Goal: Information Seeking & Learning: Learn about a topic

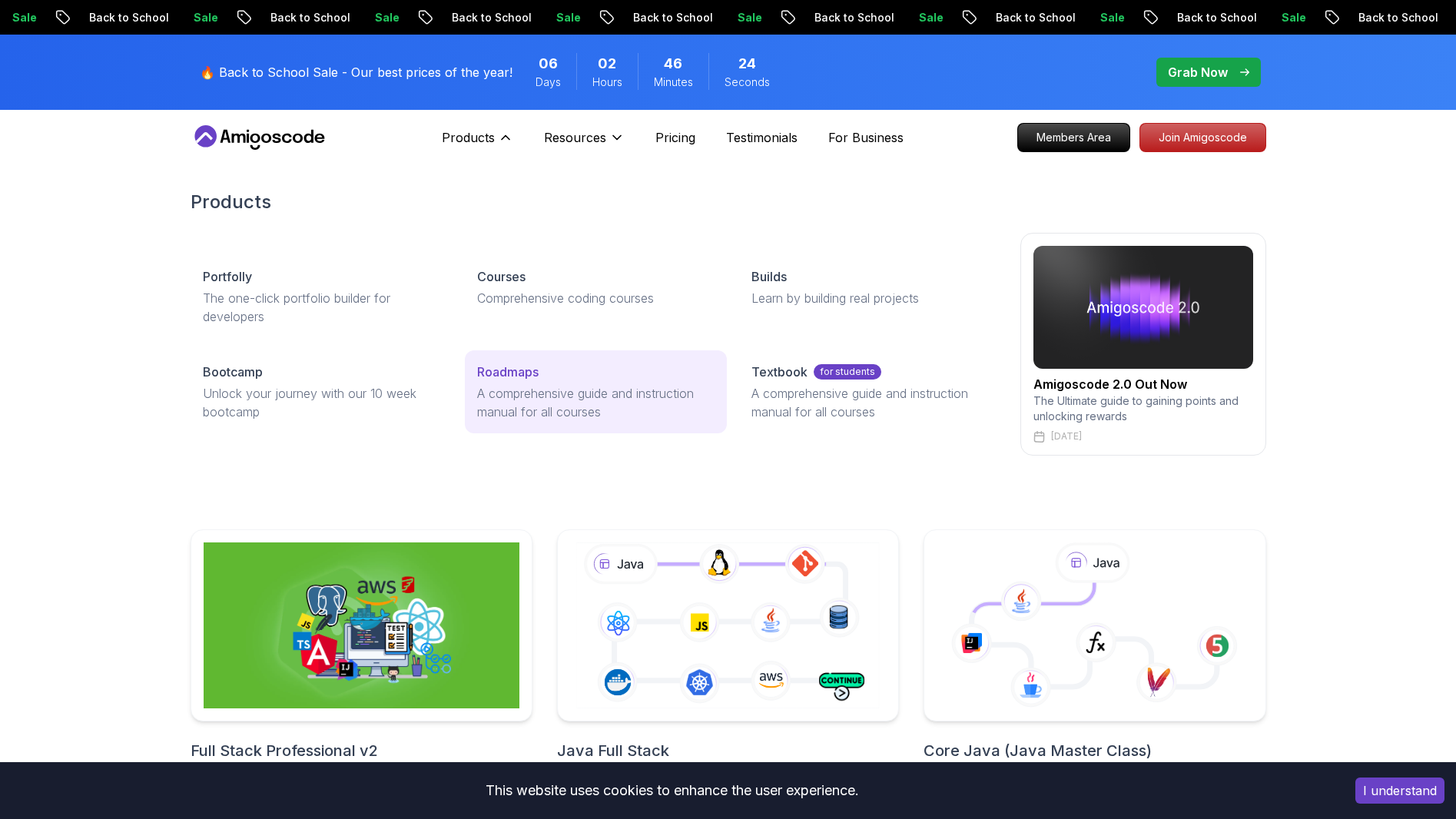
click at [538, 378] on p "Roadmaps" at bounding box center [507, 372] width 61 height 19
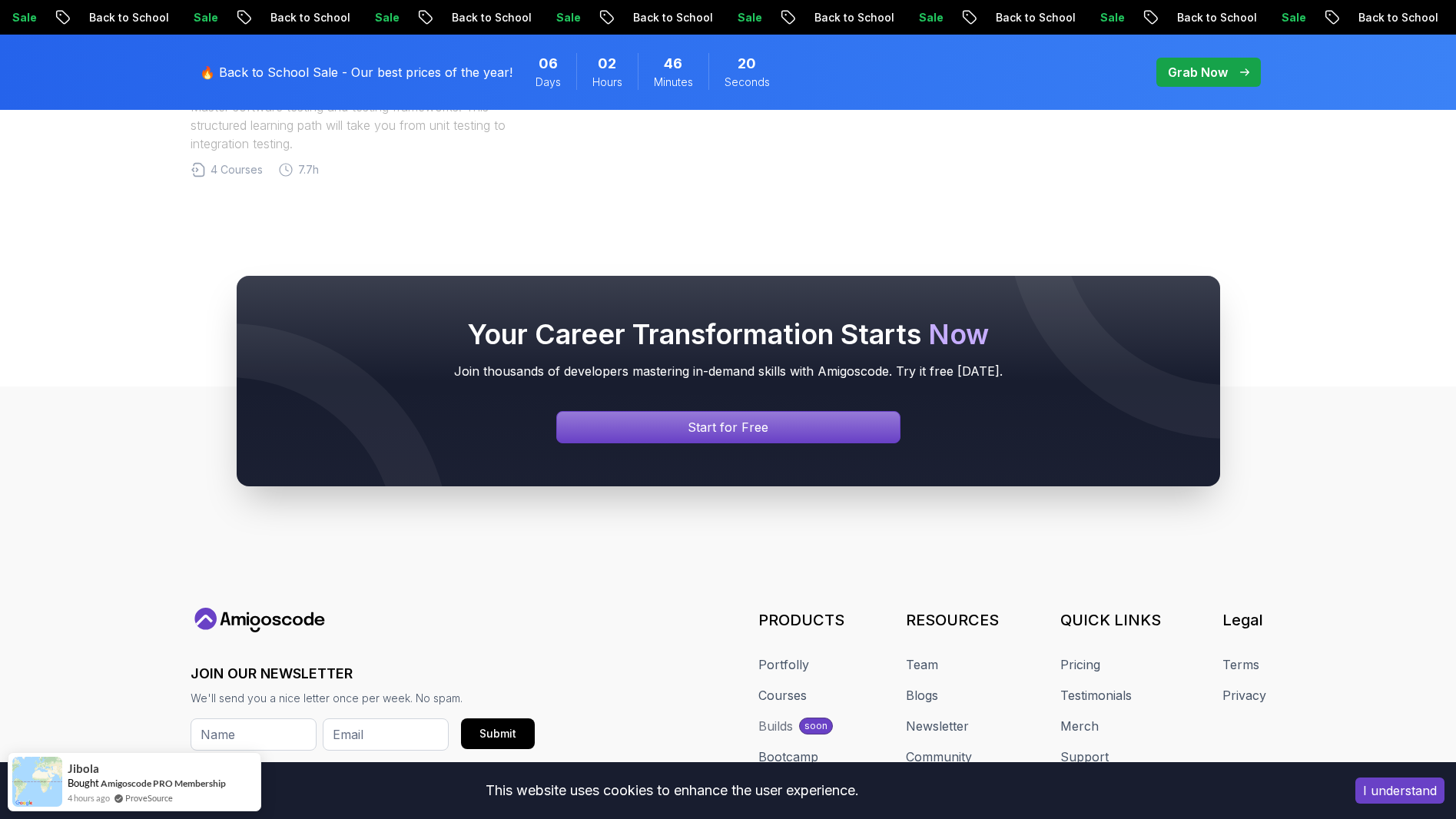
scroll to position [1573, 0]
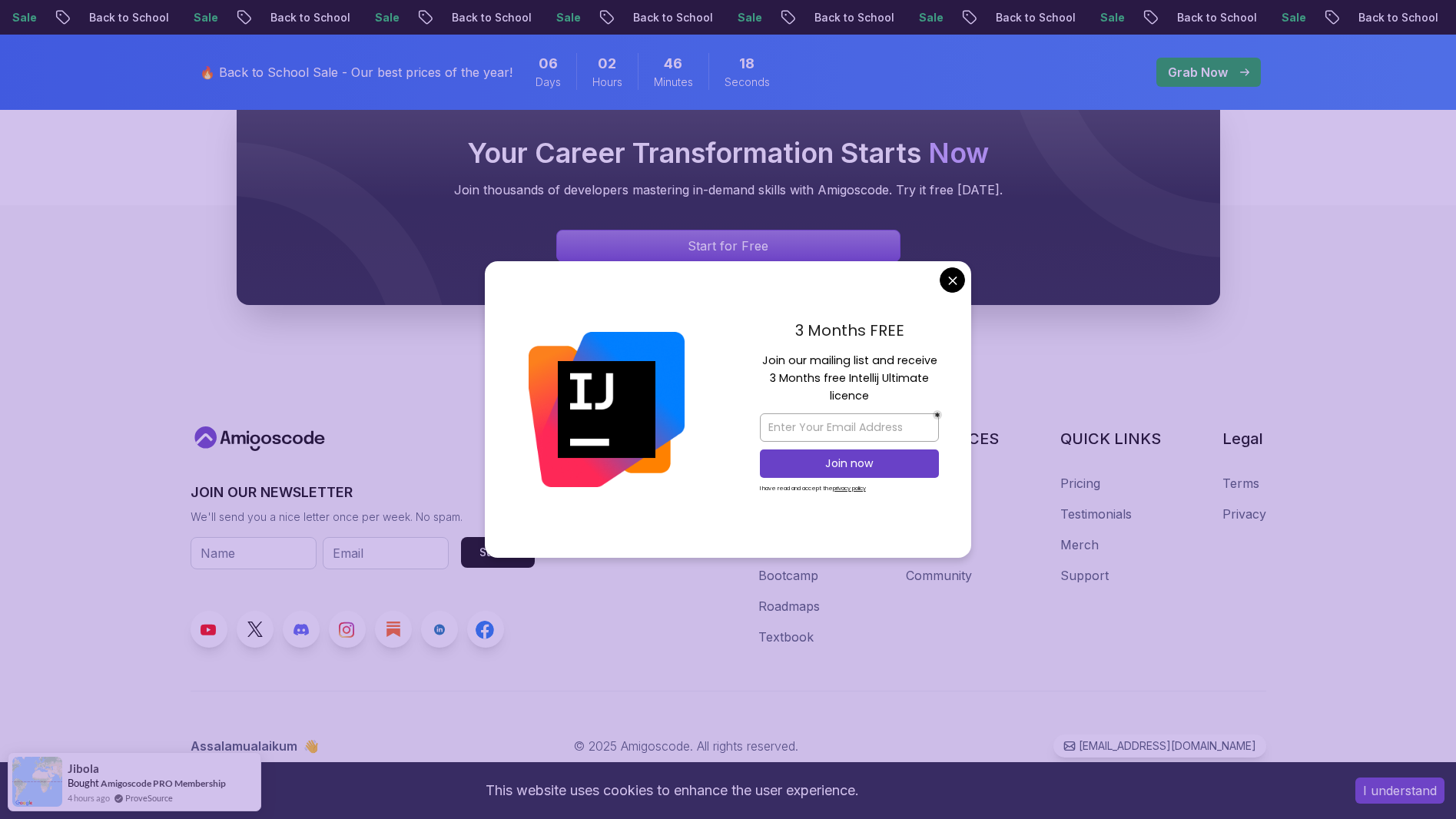
click at [940, 280] on div "3 Months FREE Join our mailing list and receive 3 Months free Intellij Ultimate…" at bounding box center [728, 409] width 487 height 297
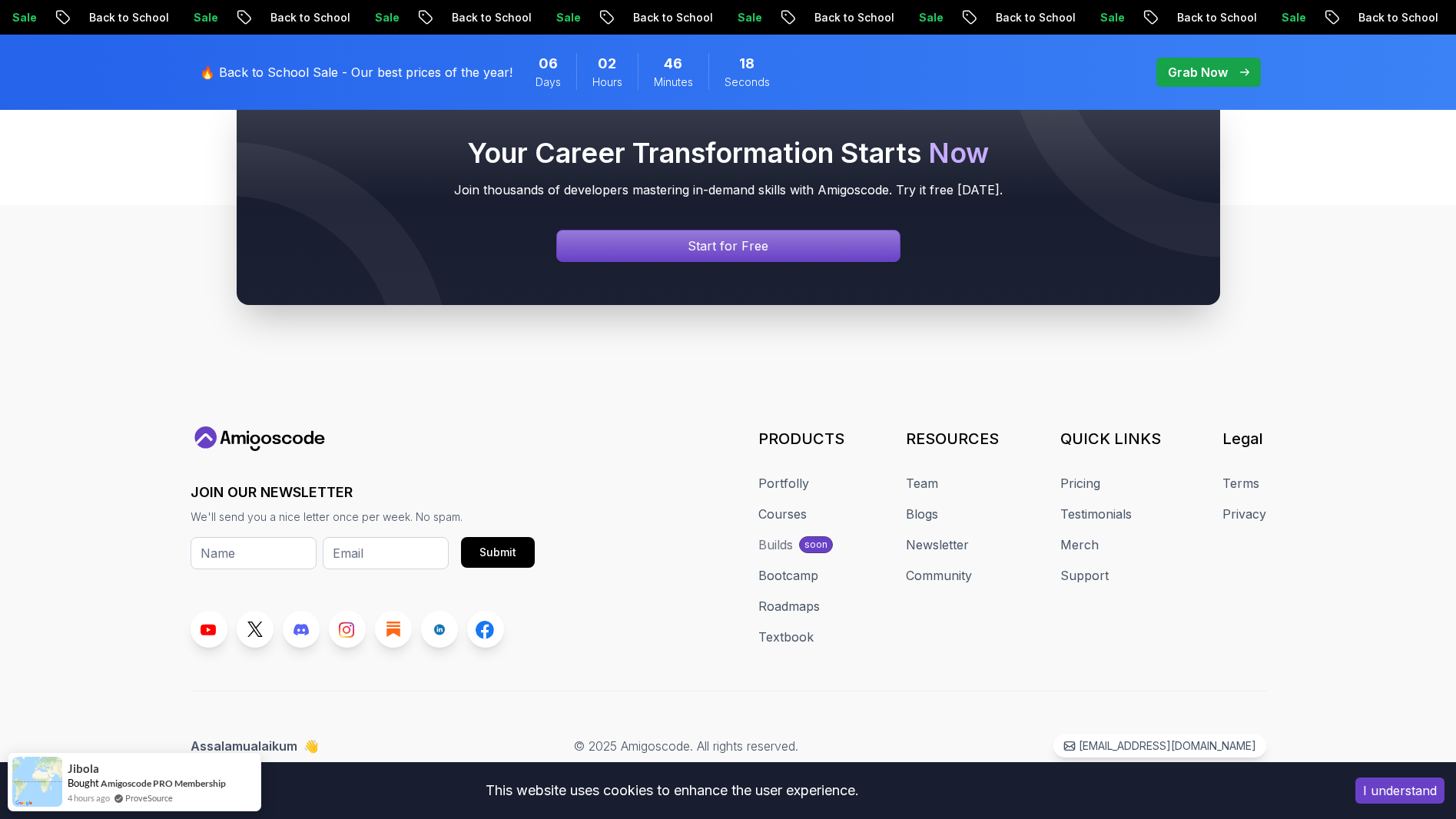
drag, startPoint x: 942, startPoint y: 280, endPoint x: 953, endPoint y: 281, distance: 11.0
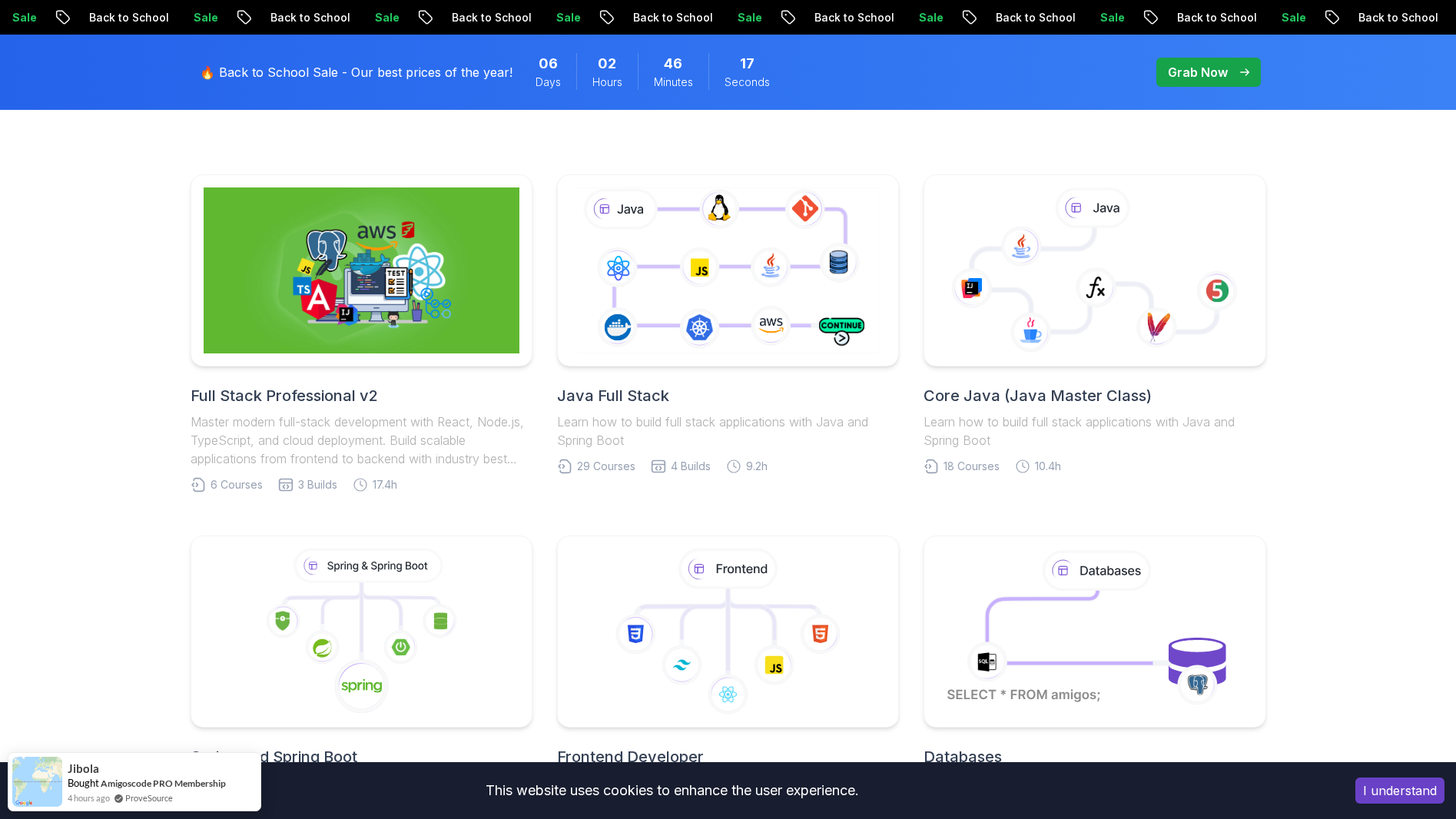
scroll to position [0, 0]
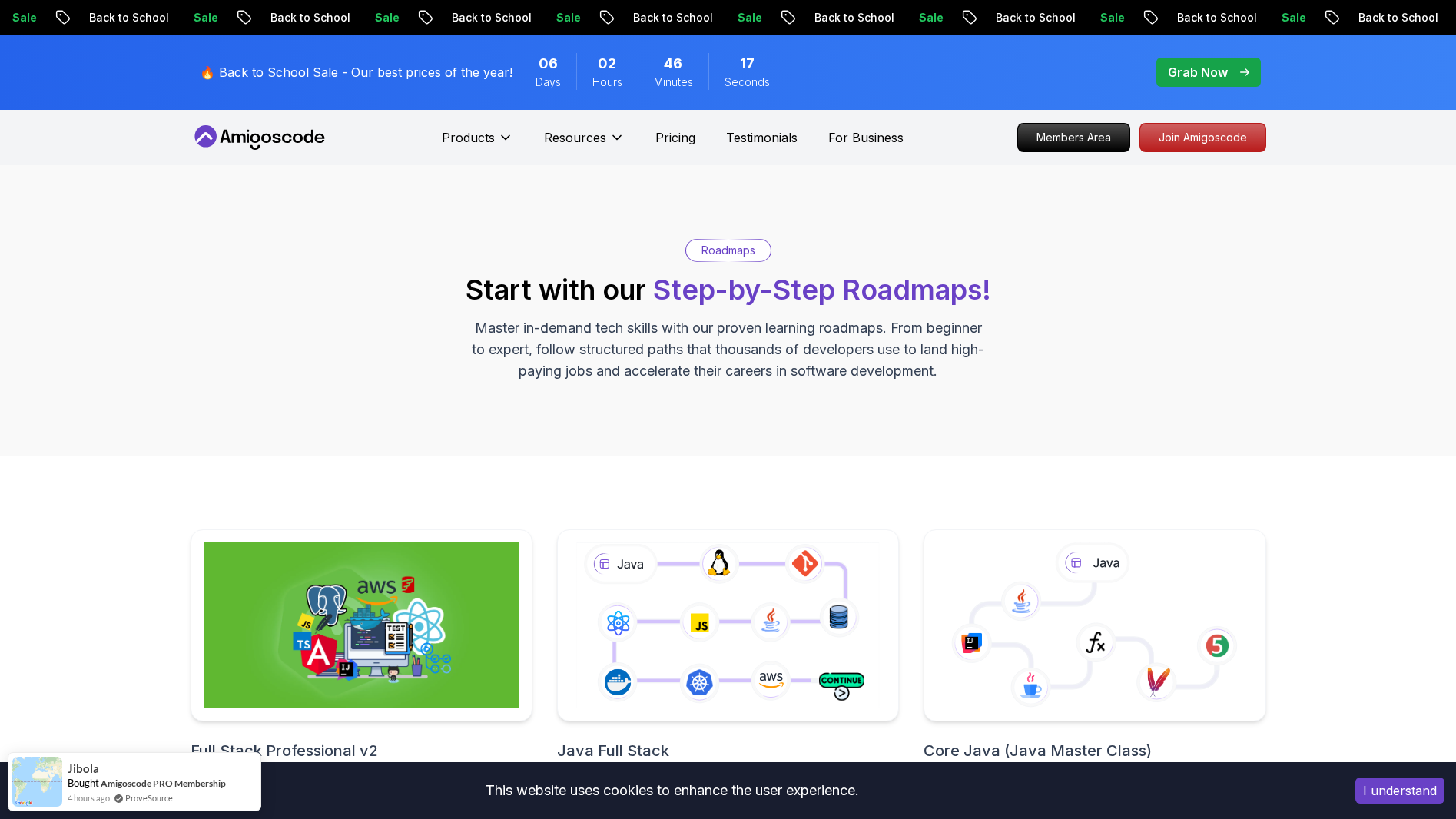
drag, startPoint x: 669, startPoint y: 530, endPoint x: 379, endPoint y: 297, distance: 372.0
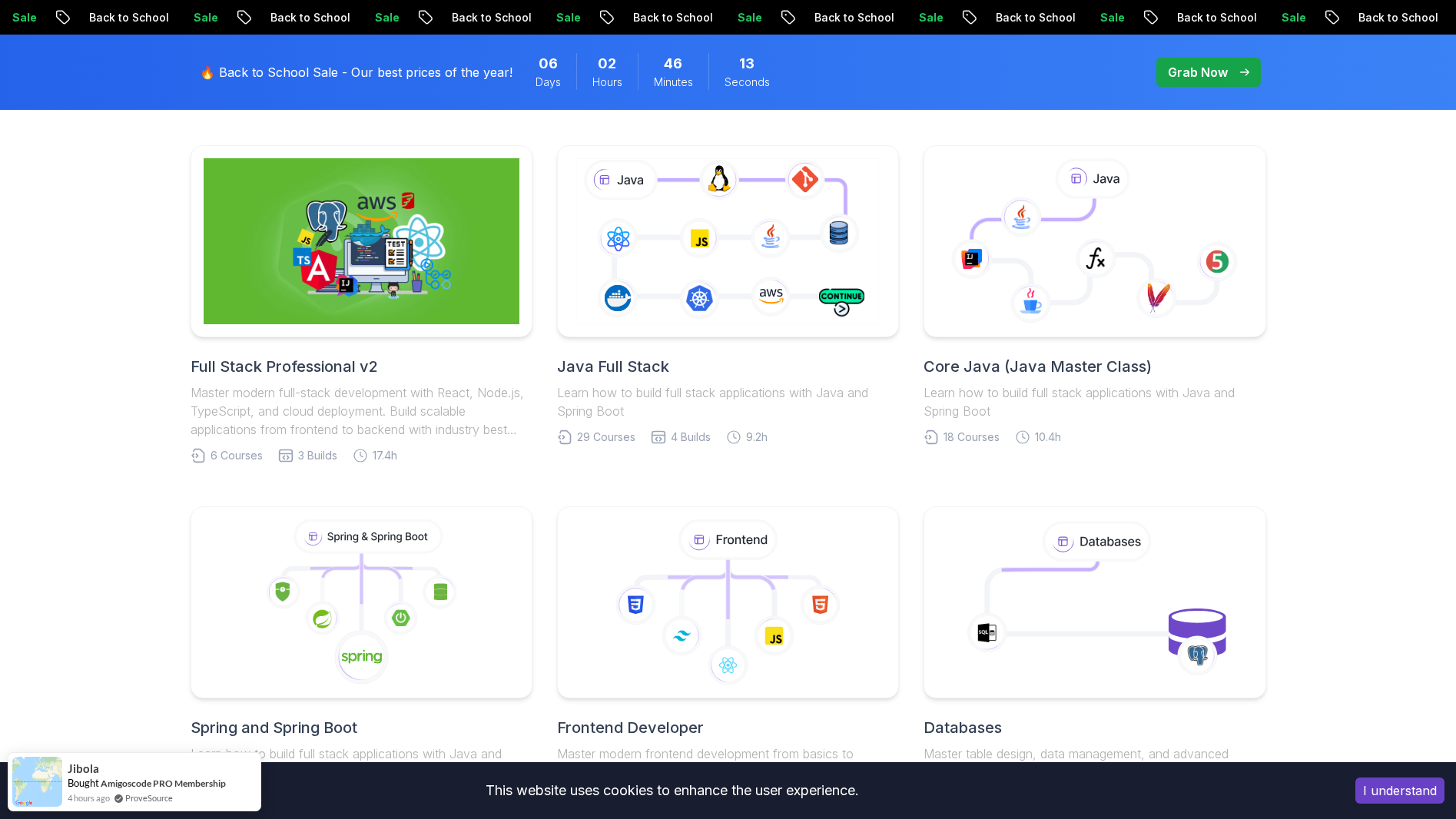
scroll to position [614, 0]
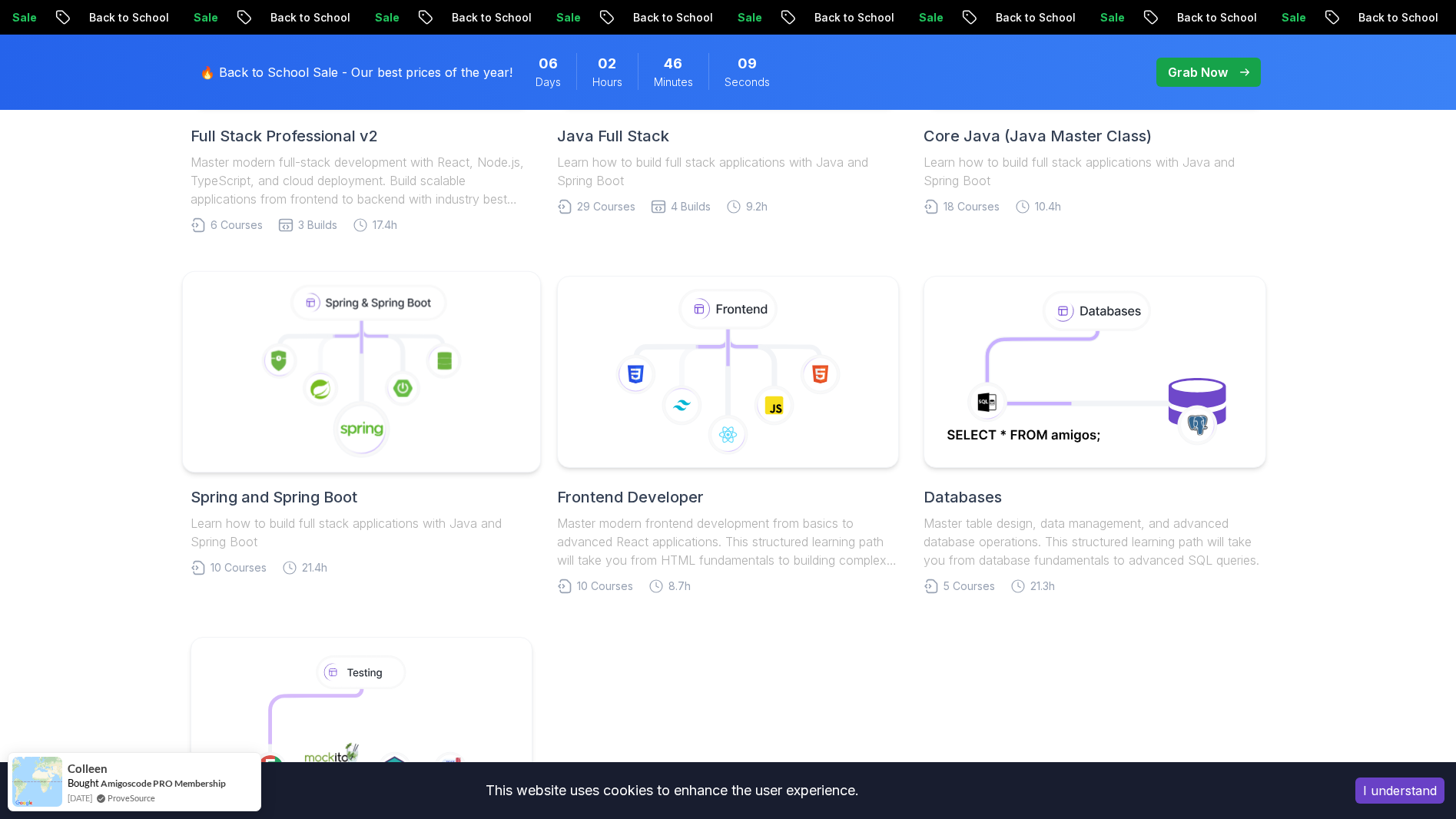
click at [388, 430] on icon at bounding box center [361, 429] width 59 height 59
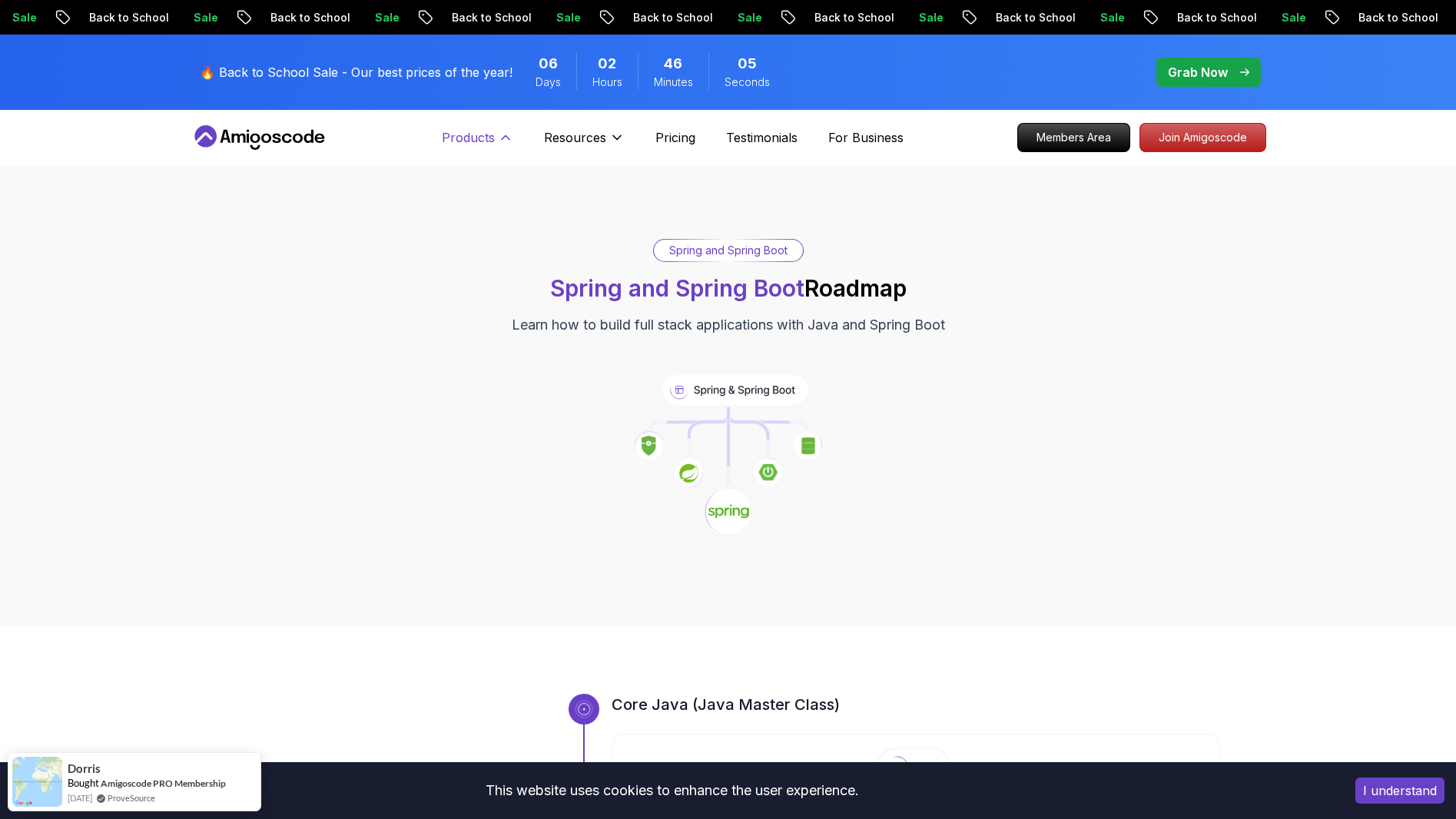
click at [484, 134] on p "Products" at bounding box center [468, 137] width 53 height 19
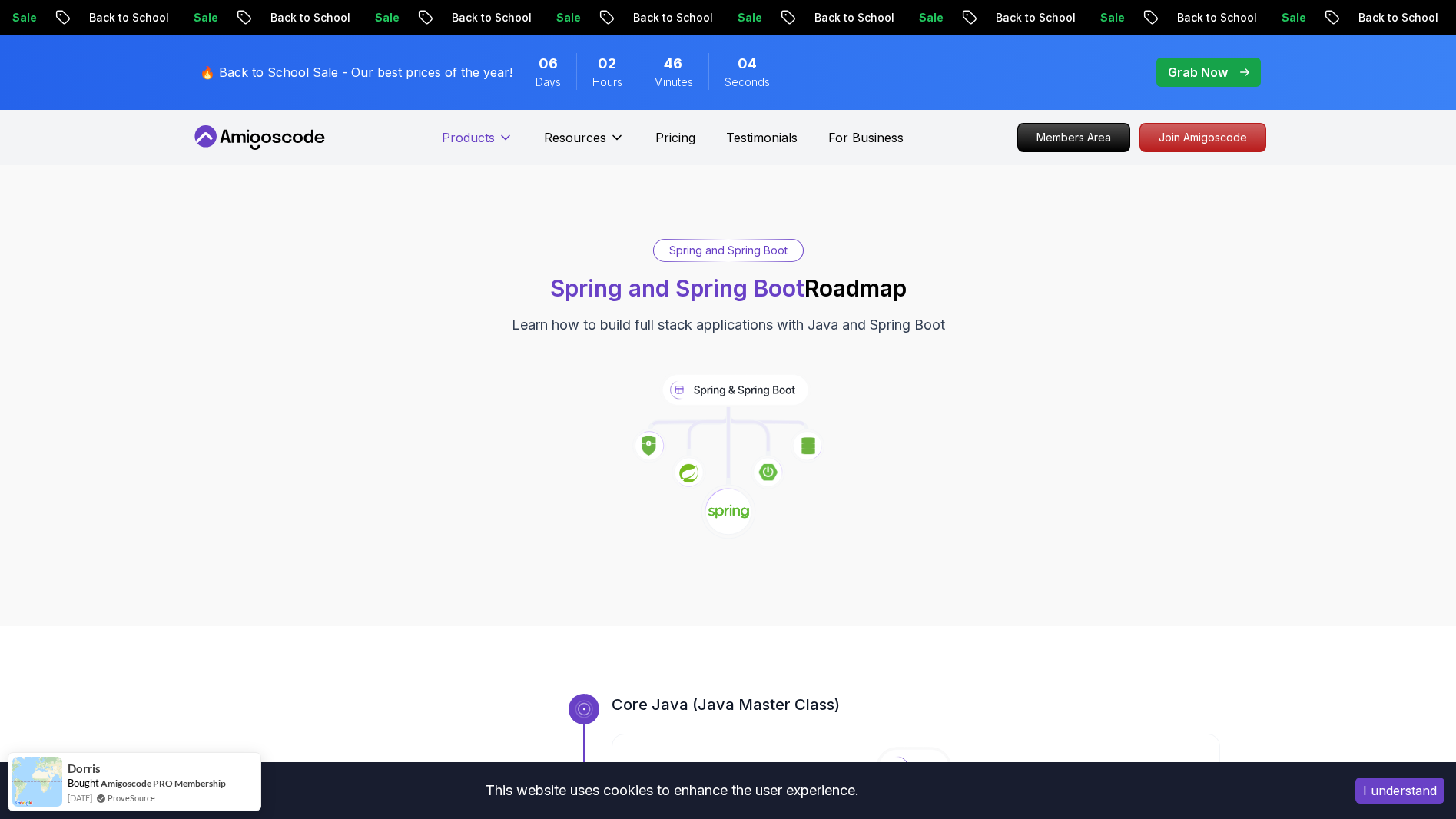
click at [484, 134] on p "Products" at bounding box center [468, 137] width 53 height 19
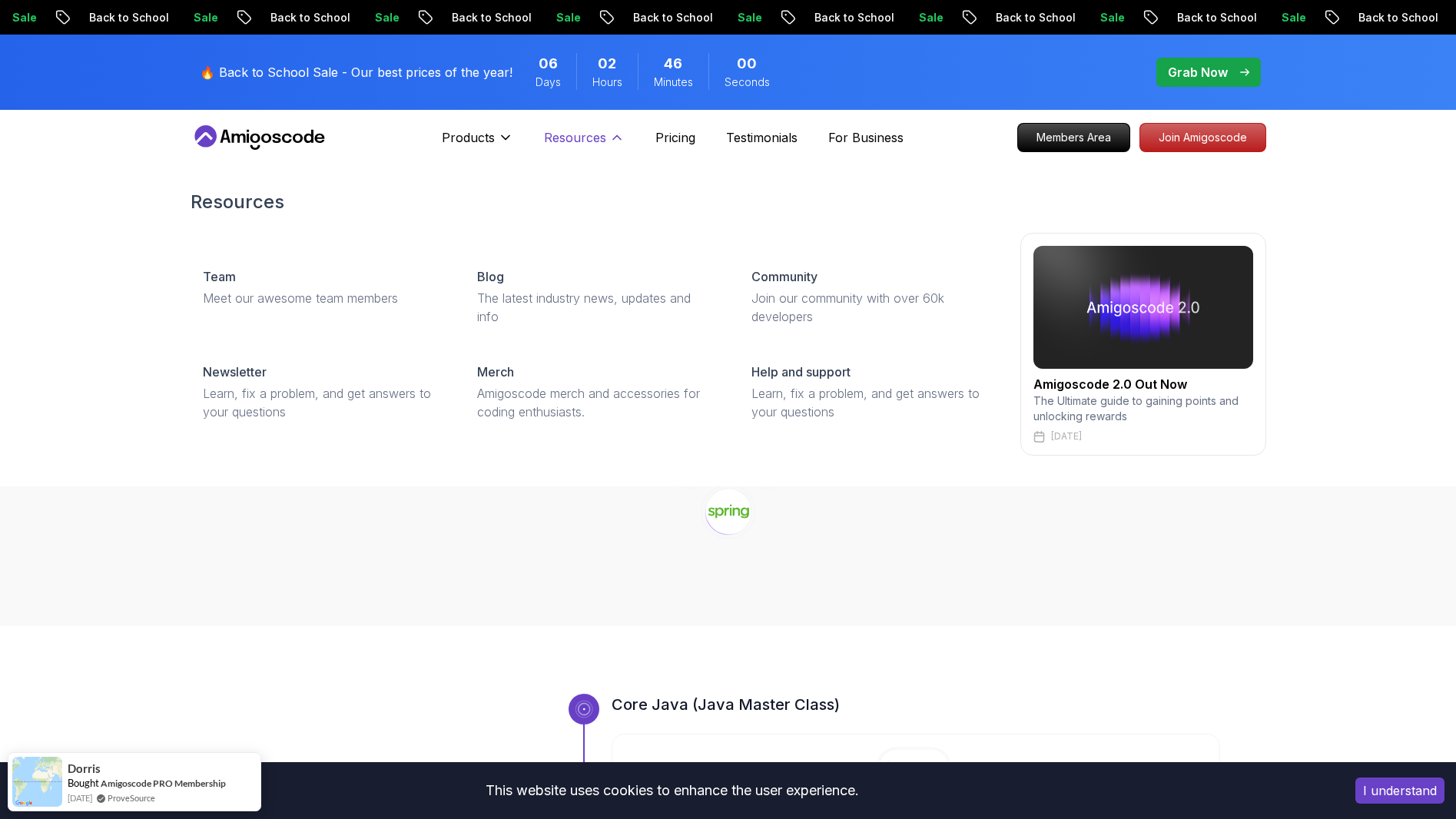
click at [591, 142] on p "Resources" at bounding box center [575, 137] width 62 height 19
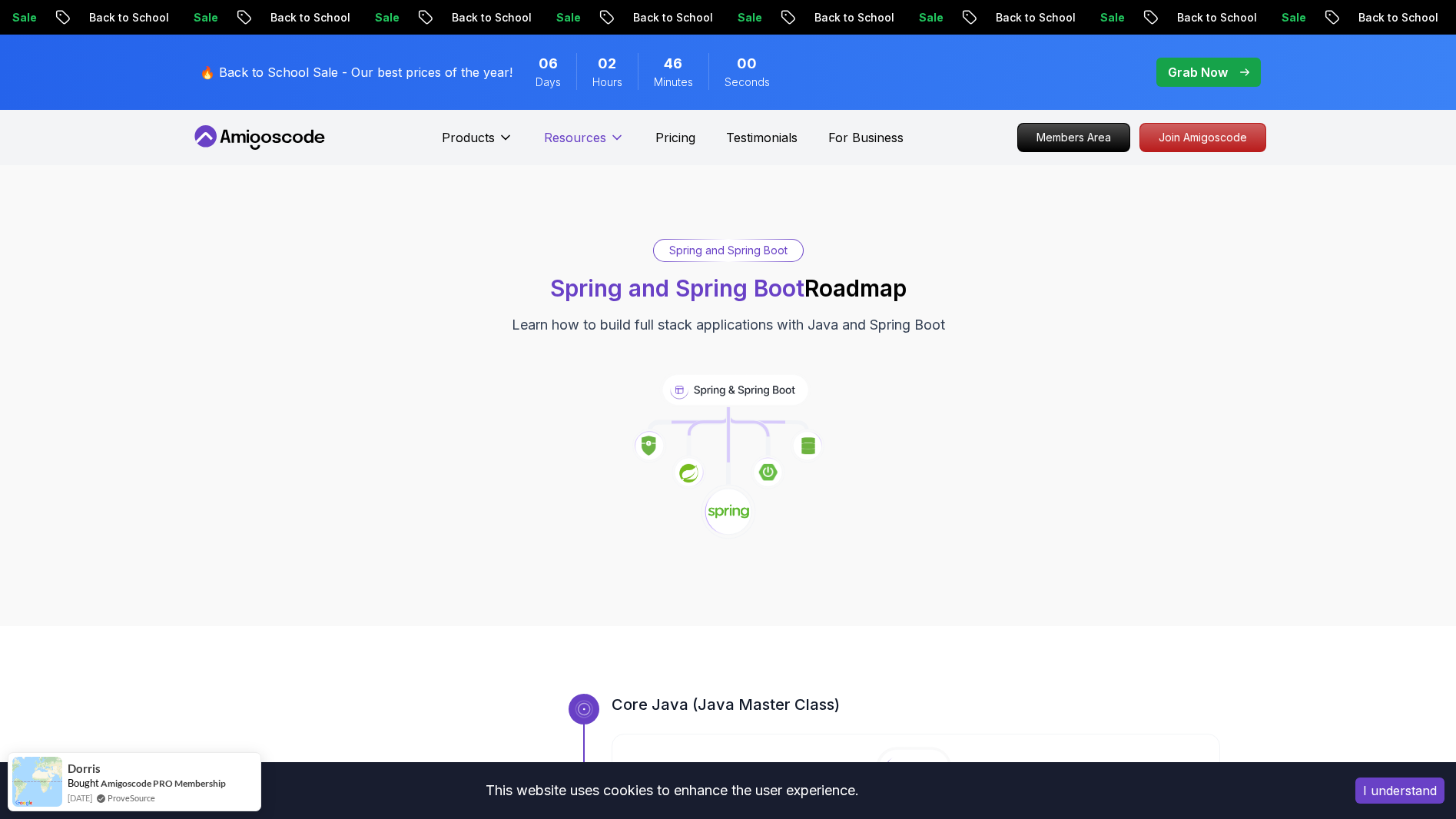
click at [591, 142] on p "Resources" at bounding box center [575, 137] width 62 height 19
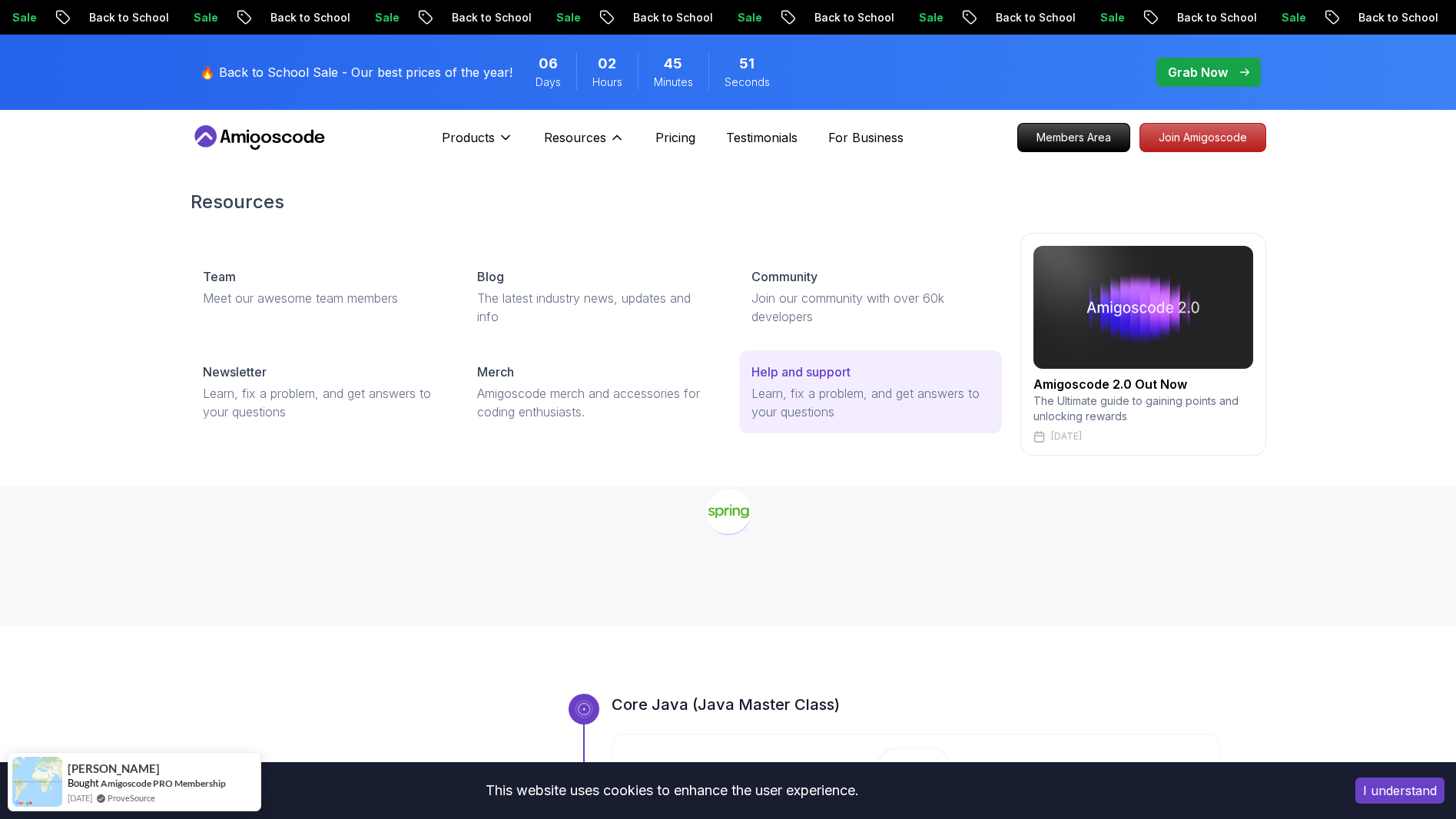
click at [757, 385] on p "Learn, fix a problem, and get answers to your questions" at bounding box center [870, 402] width 237 height 37
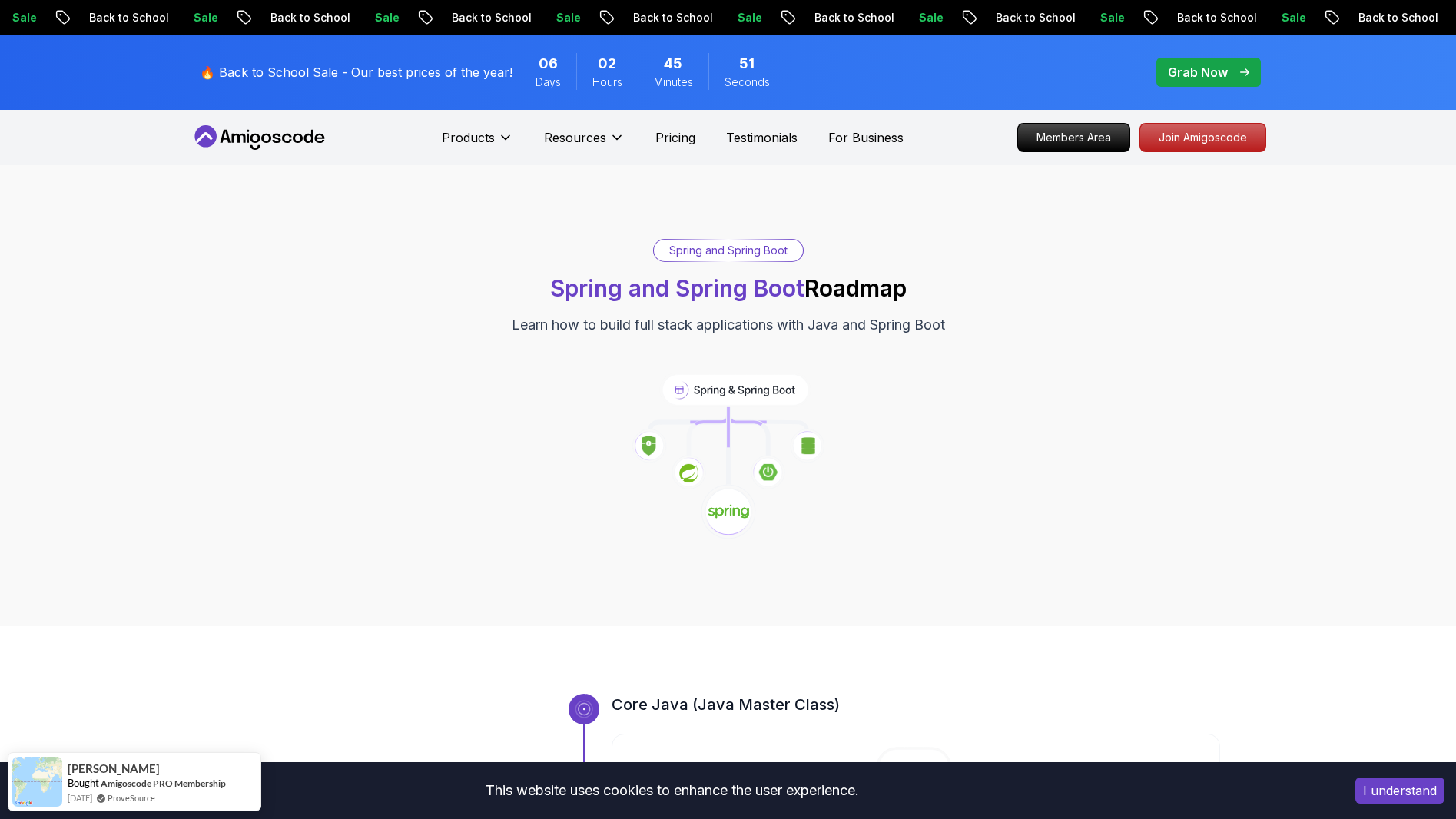
click at [757, 385] on p "Learn, fix a problem, and get answers to your questions" at bounding box center [870, 402] width 237 height 37
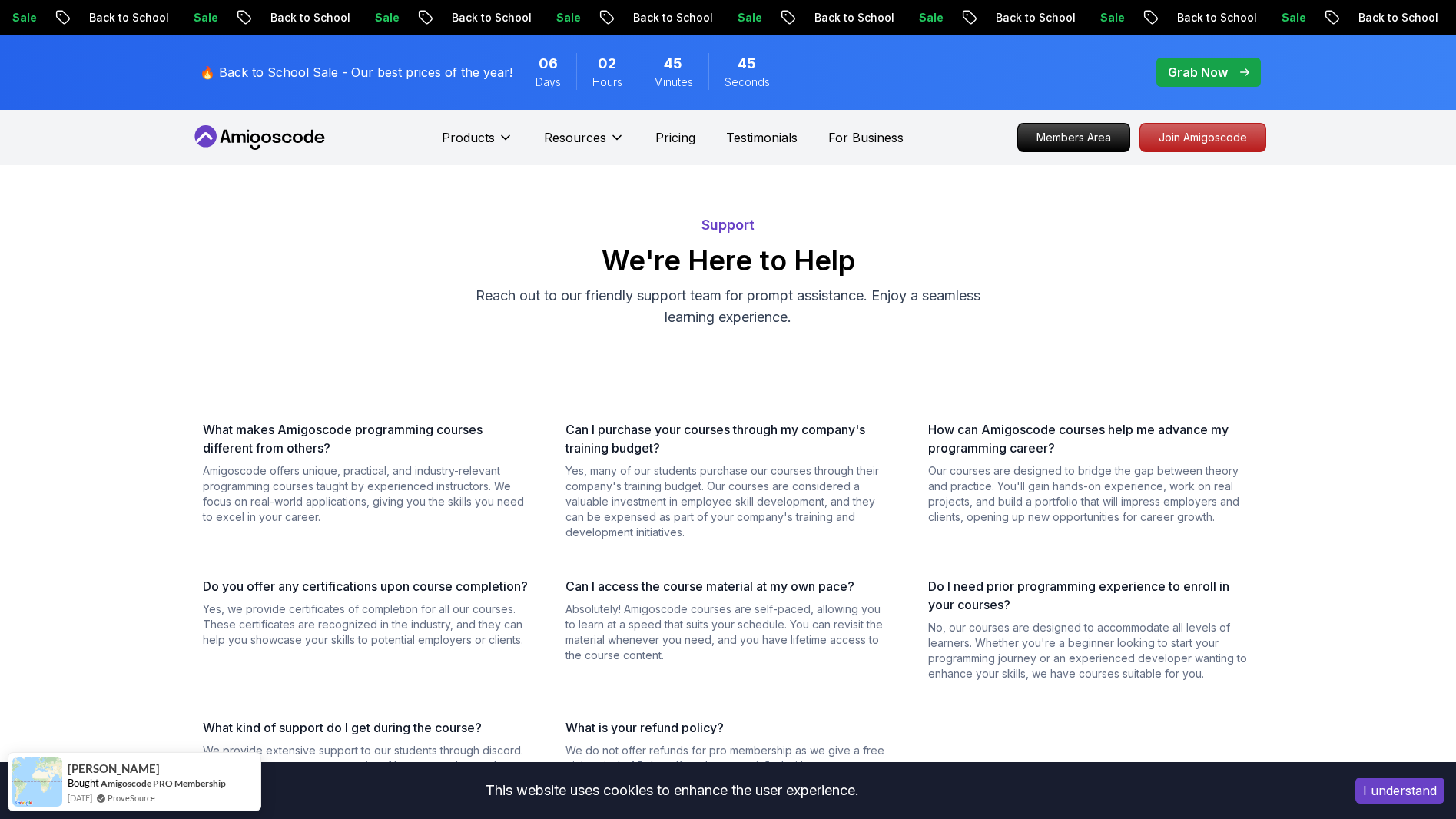
drag, startPoint x: 968, startPoint y: 629, endPoint x: 497, endPoint y: 246, distance: 607.1
